Goal: Find specific page/section: Find specific page/section

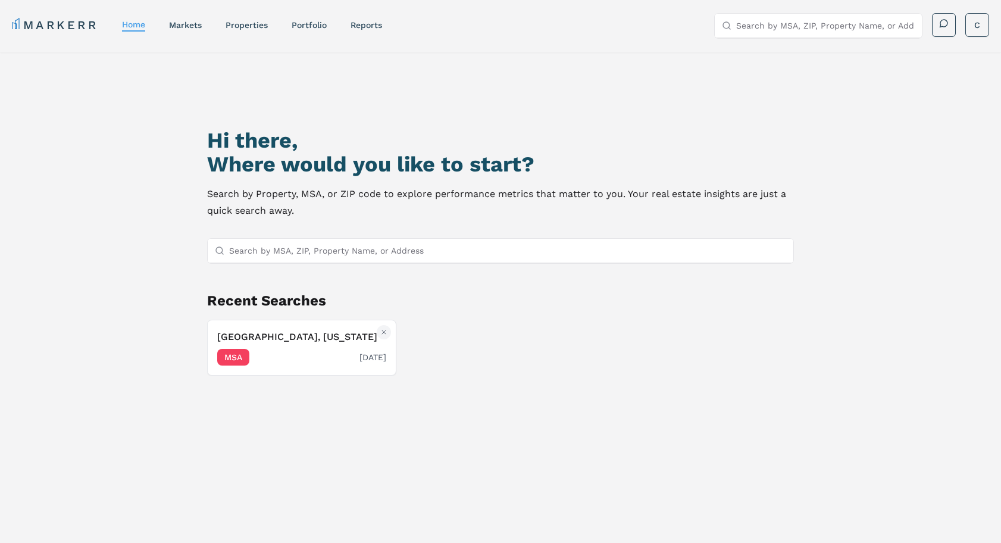
click at [290, 354] on div "MSA 10/01/2024" at bounding box center [301, 357] width 169 height 17
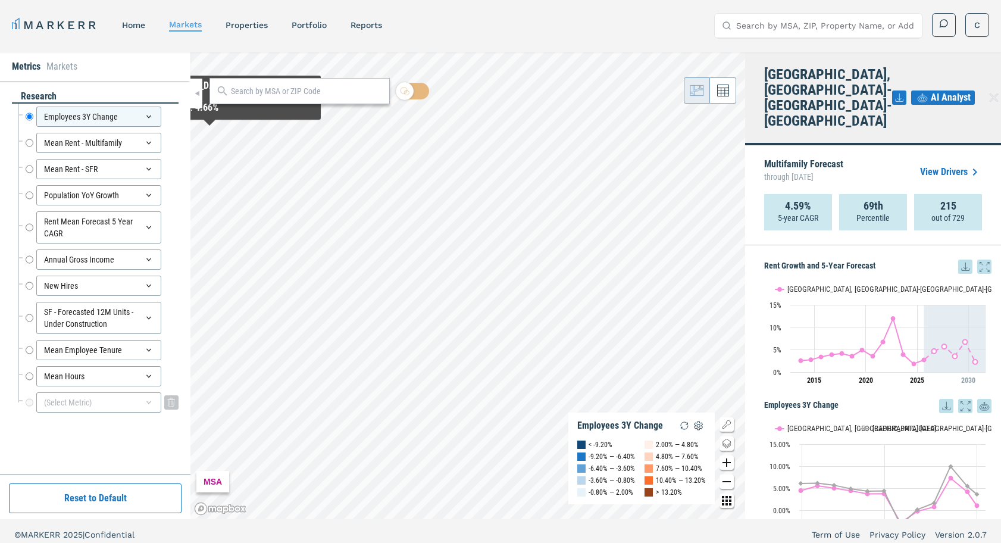
click at [103, 400] on div "(Select Metric)" at bounding box center [98, 402] width 125 height 20
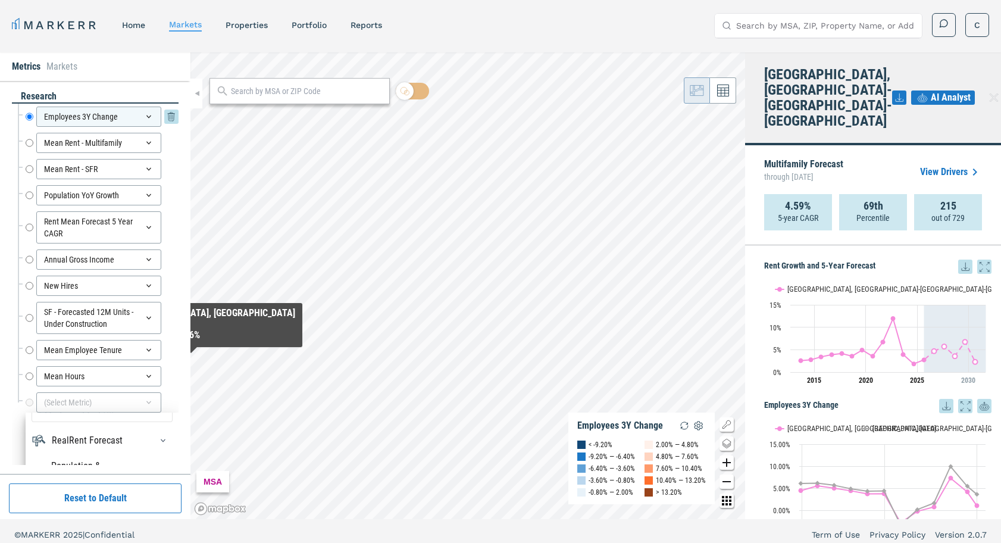
click at [118, 125] on div "Employees 3Y Change" at bounding box center [98, 117] width 125 height 20
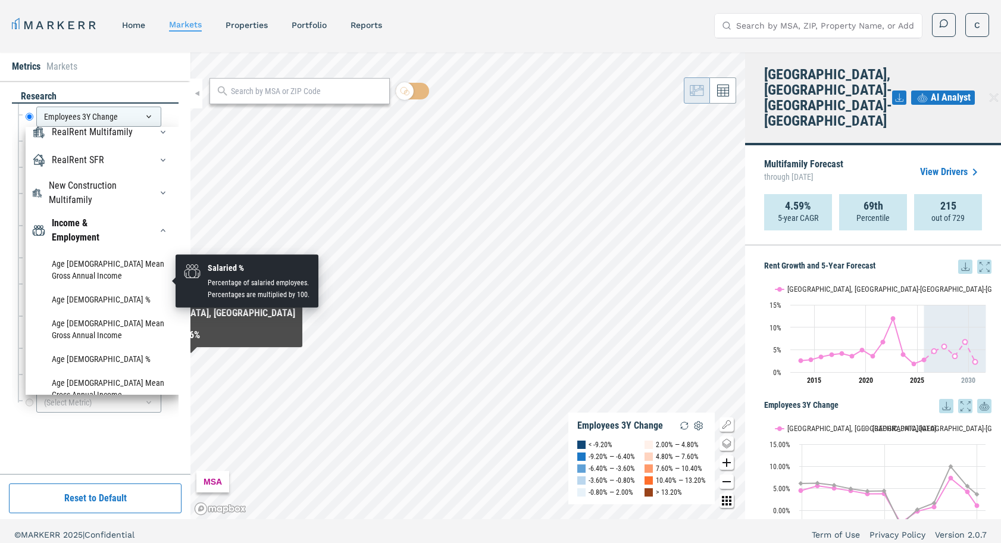
scroll to position [0, 0]
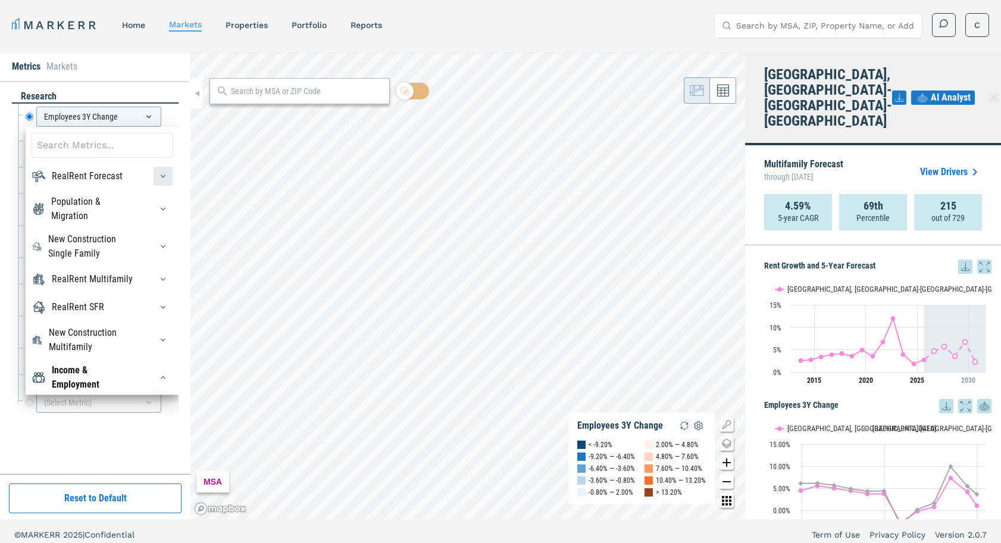
click at [155, 182] on div "button" at bounding box center [163, 176] width 19 height 19
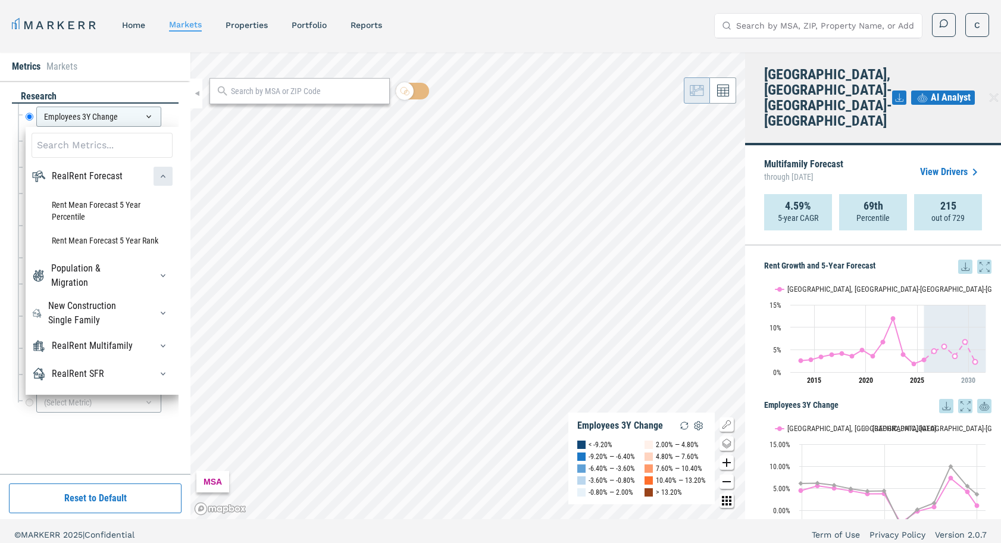
click at [157, 180] on div "button" at bounding box center [163, 176] width 19 height 19
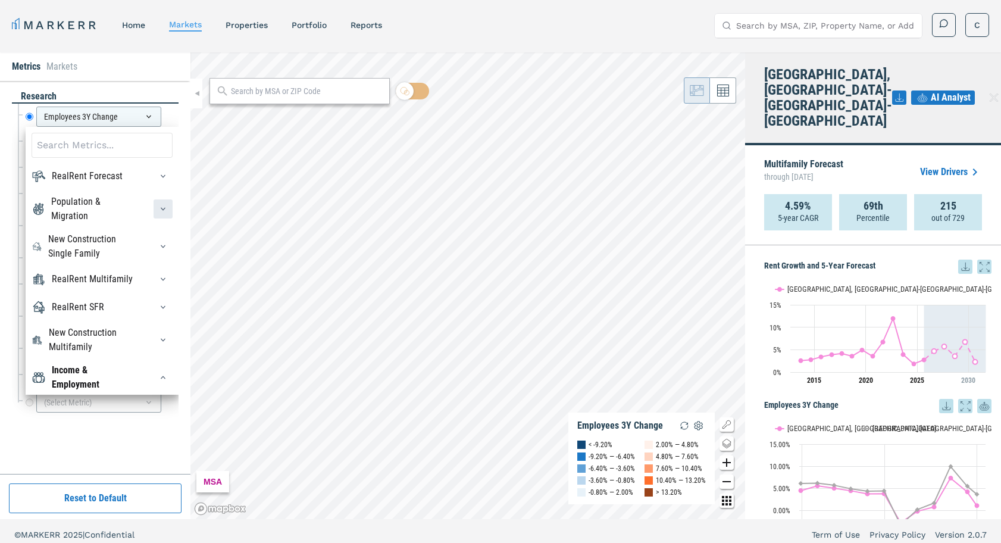
click at [157, 203] on div "button" at bounding box center [163, 208] width 19 height 19
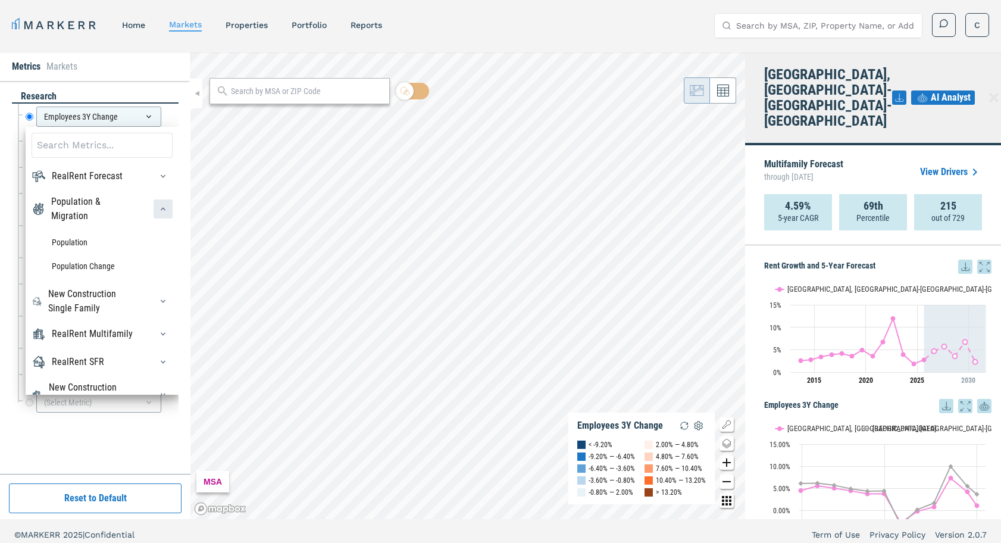
click at [157, 202] on div "button" at bounding box center [163, 208] width 19 height 19
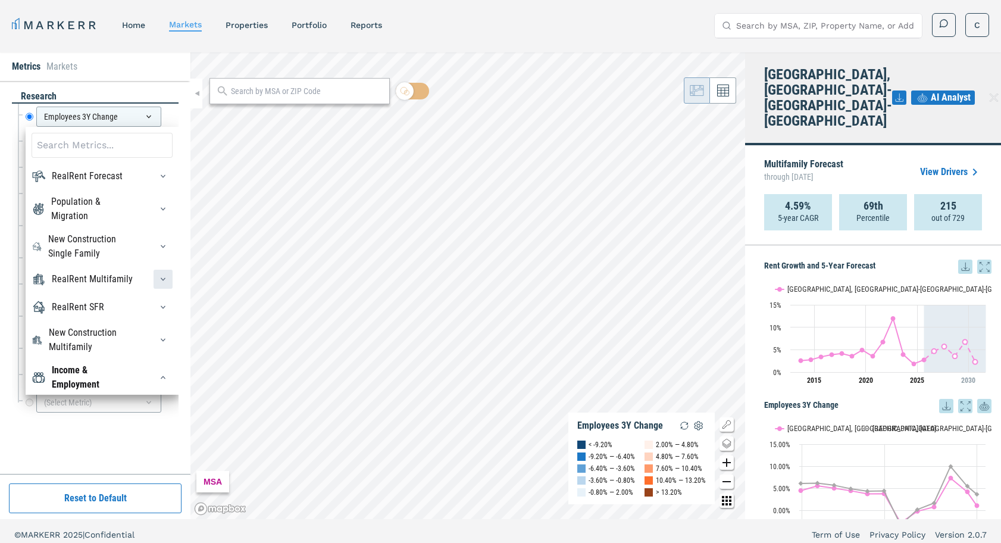
click at [165, 276] on icon "button" at bounding box center [163, 279] width 10 height 10
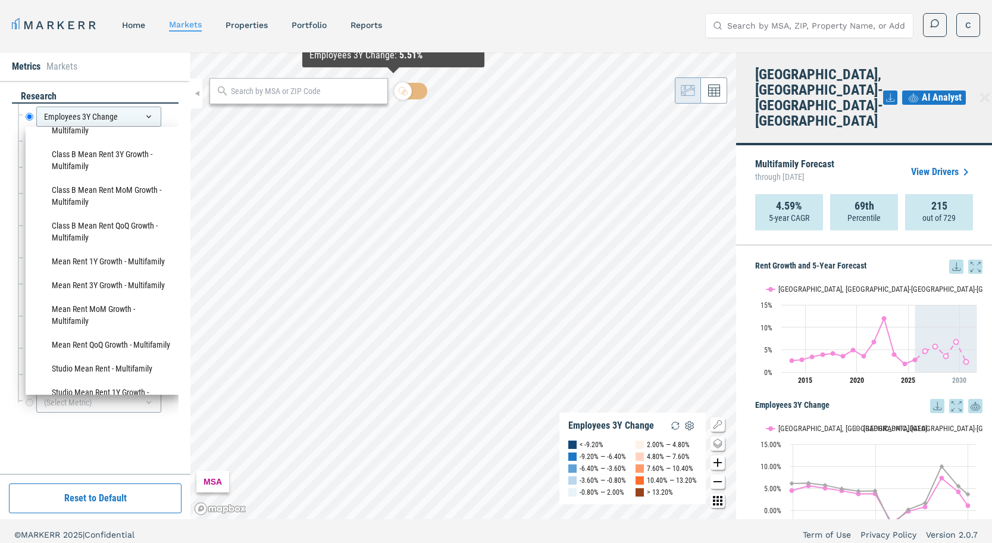
scroll to position [663, 0]
